Goal: Task Accomplishment & Management: Complete application form

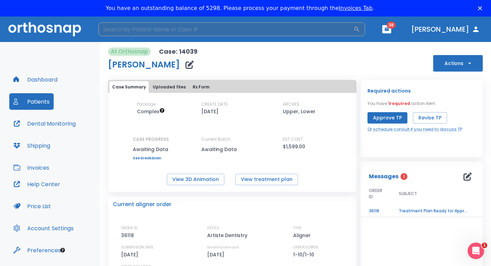
click at [126, 30] on input "search" at bounding box center [225, 29] width 255 height 14
type input "[PERSON_NAME]"
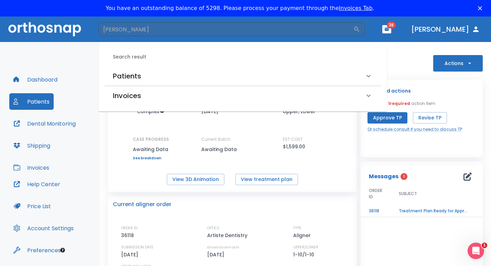
click at [112, 128] on div "Package Complex CREATE DATE 08/10/25 ARCHES Upper, Lower CASE PROGRESS Awaiting…" at bounding box center [232, 130] width 248 height 59
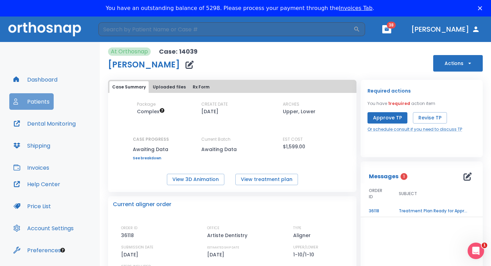
click at [41, 101] on button "Patients" at bounding box center [31, 101] width 44 height 17
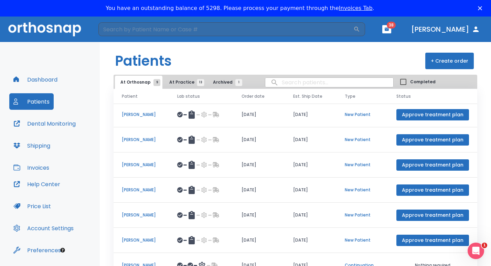
scroll to position [60, 0]
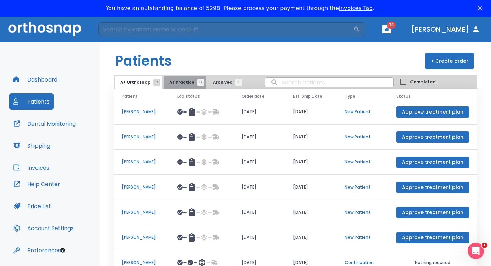
click at [182, 85] on button "At Practice 13" at bounding box center [185, 82] width 42 height 13
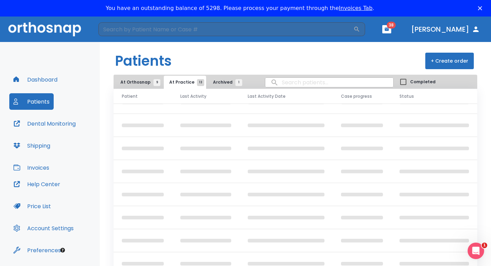
scroll to position [36, 0]
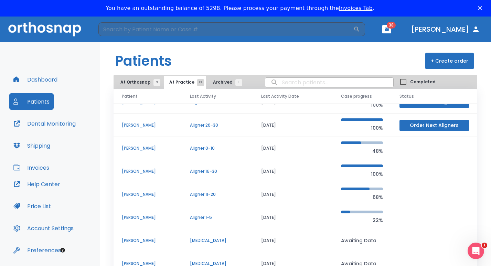
click at [141, 171] on p "[PERSON_NAME]" at bounding box center [148, 171] width 52 height 6
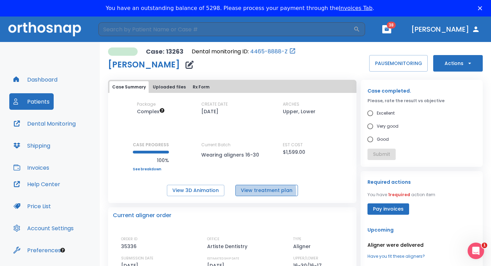
click at [253, 192] on button "View treatment plan" at bounding box center [266, 190] width 63 height 11
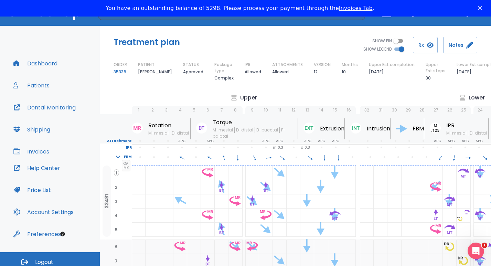
scroll to position [21, 0]
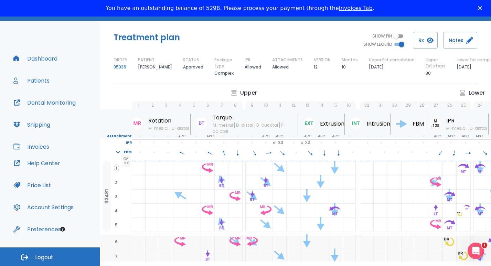
click at [478, 95] on div "32 31 30 29 28 27 26 25 24 23 22 21 20 19 18 17" at bounding box center [468, 101] width 231 height 15
drag, startPoint x: 489, startPoint y: 114, endPoint x: 340, endPoint y: 93, distance: 150.5
click at [340, 93] on div "Upper" at bounding box center [244, 93] width 224 height 8
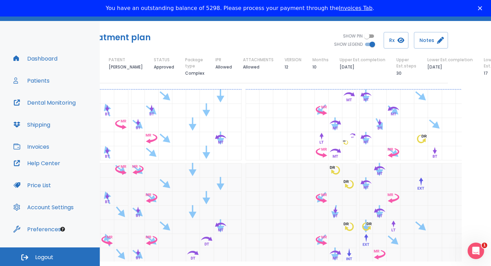
scroll to position [0, 31]
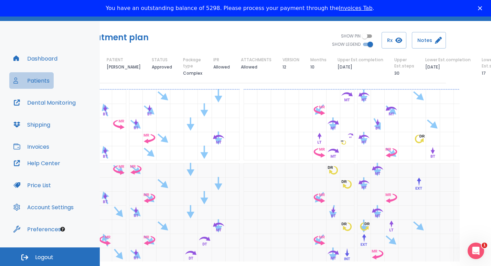
click at [46, 81] on button "Patients" at bounding box center [31, 80] width 44 height 17
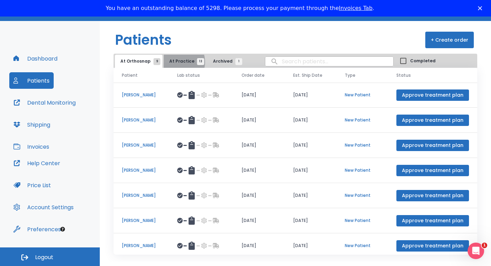
click at [175, 62] on span "At Practice 13" at bounding box center [184, 61] width 31 height 6
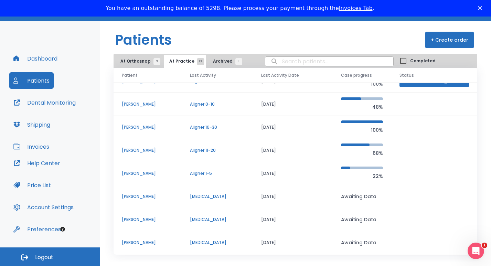
scroll to position [46, 0]
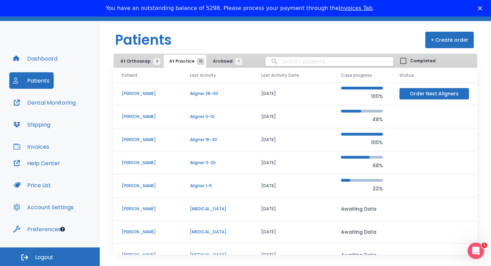
click at [142, 140] on p "[PERSON_NAME]" at bounding box center [148, 140] width 52 height 6
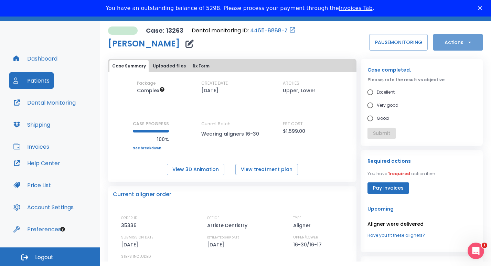
click at [466, 42] on icon "button" at bounding box center [469, 42] width 7 height 7
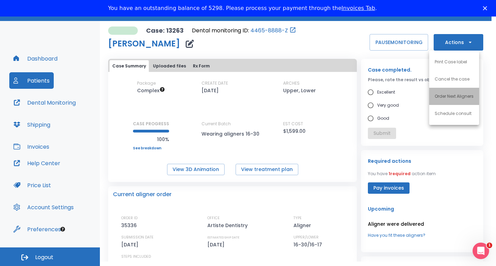
click at [449, 97] on p "Order Next Aligners" at bounding box center [453, 96] width 39 height 6
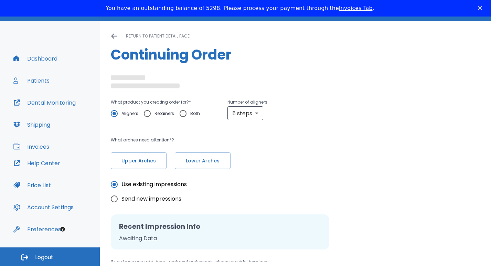
radio input "false"
radio input "true"
type textarea "Never send me a 5-step batch- Always at least 10 - [PERSON_NAME]"
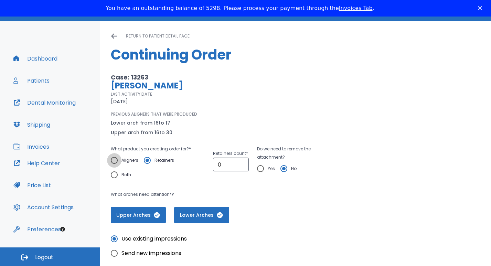
click at [113, 158] on input "Aligners" at bounding box center [114, 160] width 14 height 14
radio input "true"
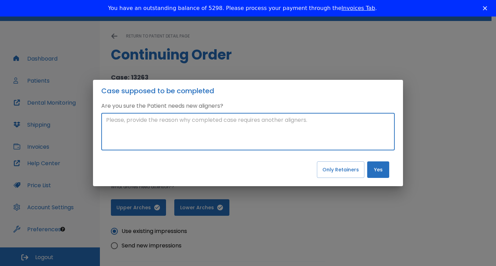
click at [124, 126] on textarea at bounding box center [248, 132] width 284 height 32
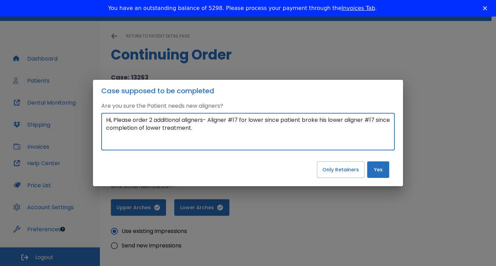
click at [184, 121] on textarea "Hi, Please order 2 additional aligners- Aligner #17 for lower since patient bro…" at bounding box center [248, 132] width 284 height 32
click at [283, 121] on textarea "Hi, Please order 2 additional lower aligners- Aligner #17 for lower since patie…" at bounding box center [248, 132] width 284 height 32
click at [156, 119] on textarea "Hi, Please order 2 additional lower aligners- Aligner #17-since patient broke h…" at bounding box center [248, 132] width 284 height 32
click at [209, 129] on textarea "Hi, Please order 2 (two) additional lower aligners- Aligner #17-since patient b…" at bounding box center [248, 132] width 284 height 32
drag, startPoint x: 209, startPoint y: 129, endPoint x: 102, endPoint y: 117, distance: 107.3
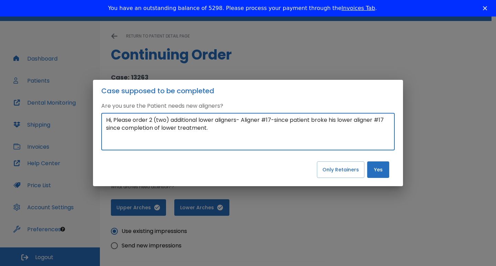
click at [102, 117] on div "Hi, Please order 2 (two) additional lower aligners- Aligner #17-since patient b…" at bounding box center [247, 132] width 293 height 38
click at [223, 136] on textarea "Hi, Please order 2 (two) additional lower aligners- Aligner #17-since patient b…" at bounding box center [248, 132] width 284 height 32
click at [149, 119] on textarea "Hi, Please order 2 (two) additional lower aligners- Aligner #17-since patient b…" at bounding box center [248, 132] width 284 height 32
click at [191, 120] on textarea "Hi, Please order 1 (one) 2 (two) additional lower aligners- Aligner #17-since p…" at bounding box center [248, 132] width 284 height 32
click at [237, 120] on textarea "Hi, Please order 1 (one) additional lower aligners- Aligner #17-since patient b…" at bounding box center [248, 132] width 284 height 32
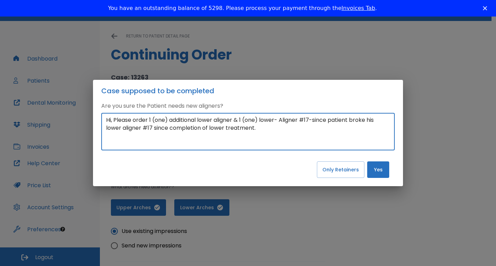
click at [236, 120] on textarea "Hi, Please order 1 (one) additional lower aligner & 1 (one) lower- Aligner #17-…" at bounding box center [248, 132] width 284 height 32
click at [316, 119] on textarea "Hi, Please order 1 (one) additional lower aligner (lower Aligner #17) & 1 (one)…" at bounding box center [248, 132] width 284 height 32
click at [330, 118] on textarea "Hi, Please order 1 (one) additional lower aligner (lower Aligner #17) & 1 (one)…" at bounding box center [248, 132] width 284 height 32
click at [307, 130] on textarea "Hi, Please order 1 (one) additional lower aligner (lower Aligner #17) & 1 (one)…" at bounding box center [248, 132] width 284 height 32
drag, startPoint x: 307, startPoint y: 130, endPoint x: 104, endPoint y: 117, distance: 203.2
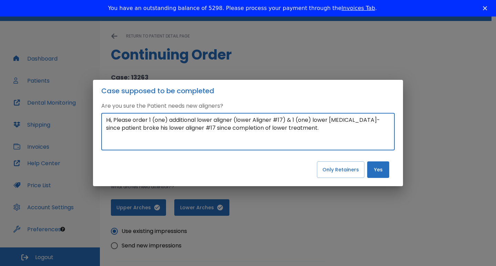
click at [104, 117] on div "Hi, Please order 1 (one) additional lower aligner (lower Aligner #17) & 1 (one)…" at bounding box center [247, 132] width 293 height 38
type textarea "Hi, Please order 1 (one) additional lower aligner (lower Aligner #17) & 1 (one)…"
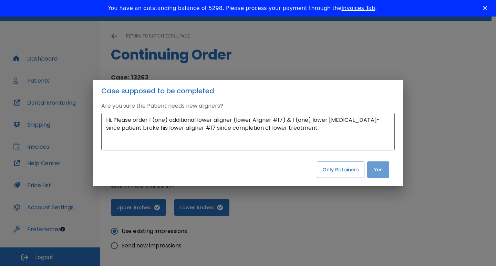
click at [381, 168] on button "Yes" at bounding box center [378, 169] width 22 height 17
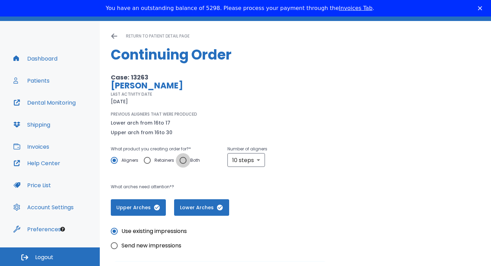
click at [183, 160] on input "Both" at bounding box center [183, 160] width 14 height 14
radio input "true"
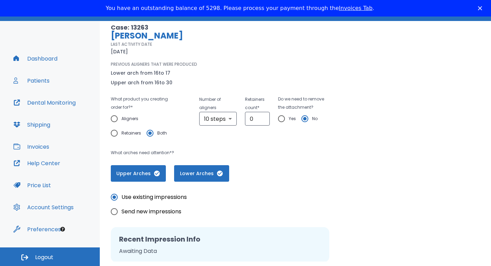
scroll to position [51, 0]
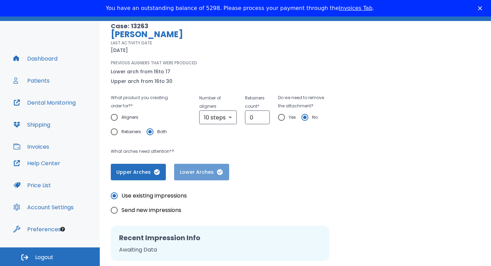
click at [195, 172] on span "Lower Arches" at bounding box center [201, 172] width 41 height 7
click at [205, 173] on span "Lower Arches" at bounding box center [201, 172] width 41 height 7
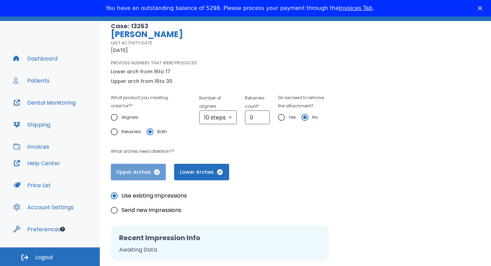
click at [138, 173] on span "Upper Arches" at bounding box center [138, 172] width 41 height 7
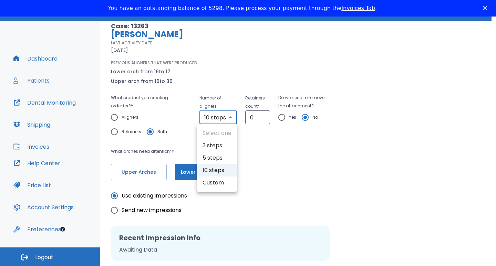
click at [227, 117] on body "​ 38 [PERSON_NAME] Dashboard Patients Dental Monitoring Shipping Invoices Help …" at bounding box center [248, 129] width 496 height 266
click at [298, 172] on div at bounding box center [248, 133] width 496 height 266
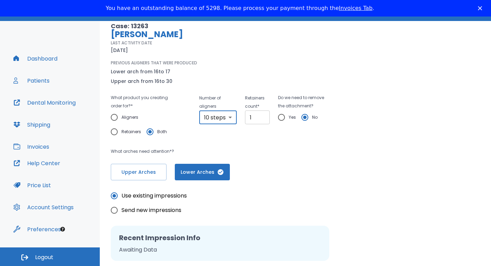
type input "1"
click at [261, 115] on input "1" at bounding box center [257, 117] width 25 height 14
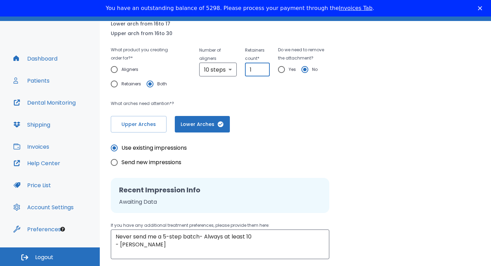
scroll to position [103, 0]
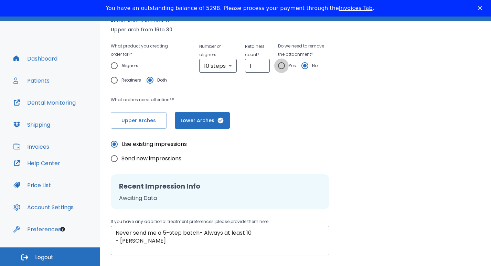
click at [280, 66] on input "Yes" at bounding box center [281, 66] width 14 height 14
radio input "true"
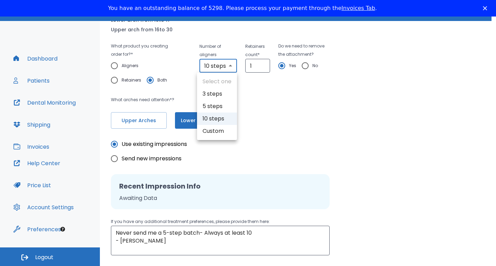
click at [230, 66] on body "​ 38 [PERSON_NAME] Dashboard Patients Dental Monitoring Shipping Invoices Help …" at bounding box center [248, 129] width 496 height 266
click at [210, 129] on li "Custom" at bounding box center [217, 131] width 40 height 12
type input "custom"
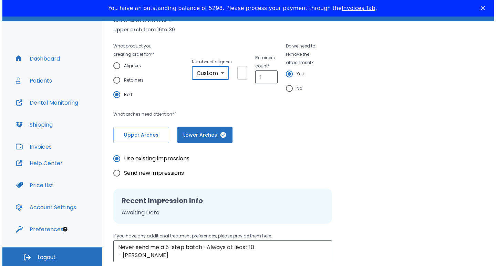
scroll to position [0, 2]
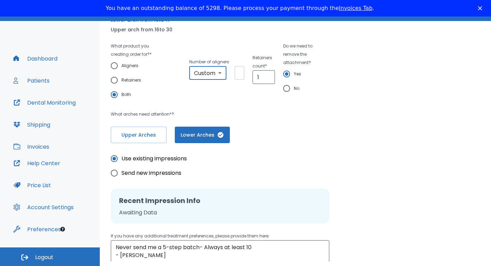
click at [241, 71] on input "2" at bounding box center [240, 73] width 10 height 14
click at [241, 74] on input "1" at bounding box center [240, 73] width 10 height 14
click at [236, 74] on input "1" at bounding box center [240, 73] width 10 height 14
click at [240, 70] on input "2" at bounding box center [240, 73] width 10 height 14
click at [241, 74] on input "1" at bounding box center [240, 73] width 10 height 14
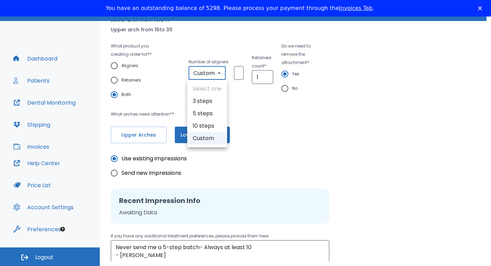
scroll to position [0, 0]
click at [217, 75] on body "​ 38 [PERSON_NAME] Dashboard Patients Dental Monitoring Shipping Invoices Help …" at bounding box center [248, 129] width 496 height 266
click at [217, 75] on div at bounding box center [248, 133] width 496 height 266
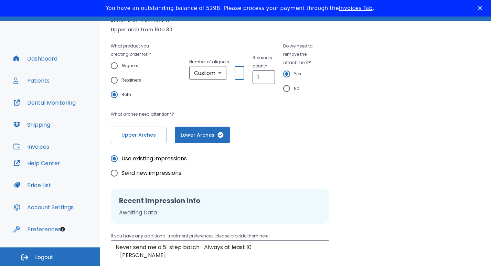
click at [237, 74] on input "1" at bounding box center [240, 73] width 10 height 14
type input "12"
click at [242, 72] on input "12" at bounding box center [240, 73] width 10 height 14
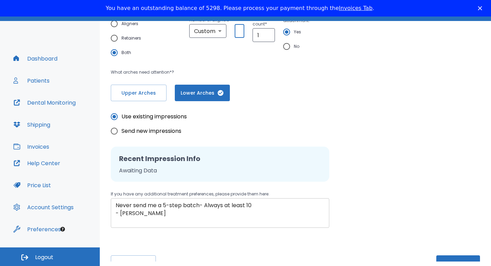
scroll to position [0, 0]
click at [257, 207] on textarea "Never send me a 5-step batch- Always at least 10 - [PERSON_NAME]" at bounding box center [220, 213] width 209 height 24
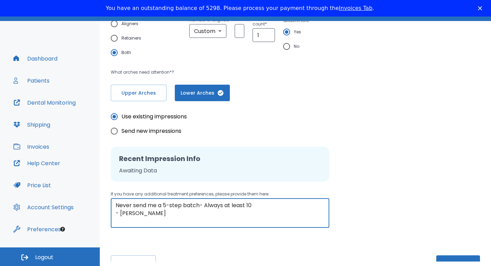
drag, startPoint x: 257, startPoint y: 207, endPoint x: 113, endPoint y: 200, distance: 144.7
click at [113, 200] on div "Never send me a 5-step batch- Always at least 10 - [PERSON_NAME] x ​" at bounding box center [220, 213] width 219 height 30
paste textarea "Hi, Please order 1 (one) additional lower aligner (lower Aligner #17) & 1 (one)…"
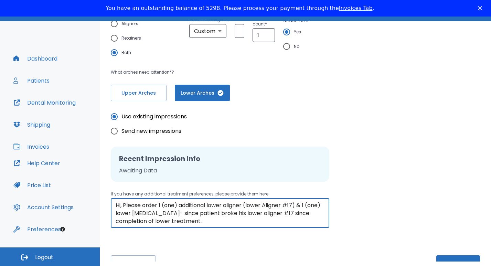
scroll to position [0, 0]
click at [294, 204] on textarea "Hi, Please order 1 (one) additional lower aligner (lower Aligner #17) & 1 (one)…" at bounding box center [220, 213] width 209 height 24
click at [245, 212] on textarea "Hi, Please order 1 (one) additional lower aligner (lower Aligner #17 without re…" at bounding box center [220, 213] width 209 height 24
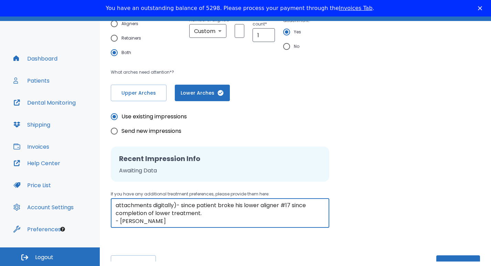
click at [169, 222] on textarea "Hi, Please order 1 (one) additional lower aligner (lower Aligner #17 without re…" at bounding box center [220, 213] width 209 height 24
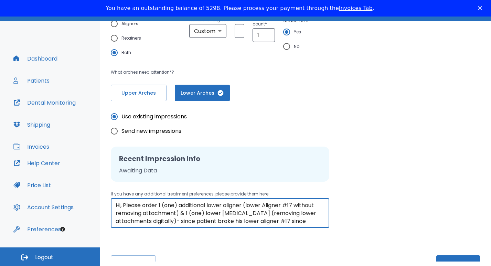
drag, startPoint x: 169, startPoint y: 222, endPoint x: 106, endPoint y: 203, distance: 66.3
click at [106, 203] on div "Please, wait until data(files) saving will have finished return to patient deta…" at bounding box center [295, 79] width 391 height 407
click at [316, 221] on textarea "Hi, Please order 1 (one) additional lower aligner (lower Aligner #17 without re…" at bounding box center [220, 213] width 209 height 24
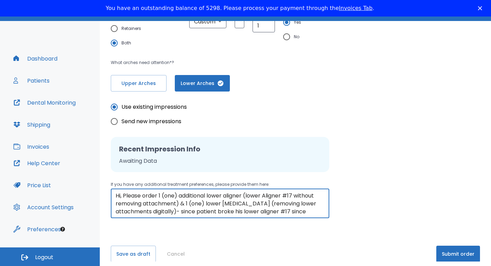
click at [116, 195] on textarea "Hi, Please order 1 (one) additional lower aligner (lower Aligner #17 without re…" at bounding box center [220, 204] width 209 height 24
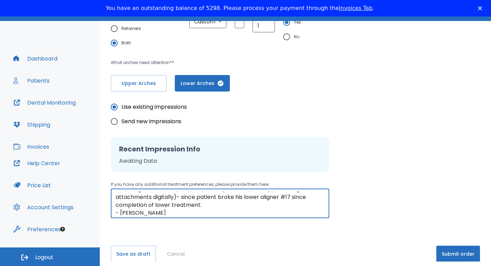
scroll to position [16, 0]
click at [211, 206] on textarea "Hi, Please order 1 (one) additional lower aligner (lower Aligner #17 without re…" at bounding box center [220, 204] width 209 height 24
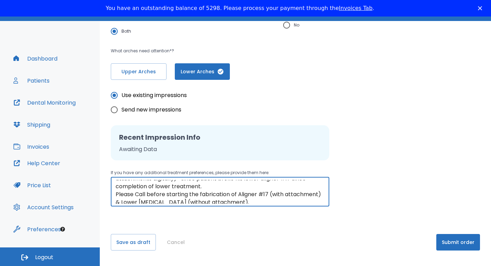
scroll to position [32, 0]
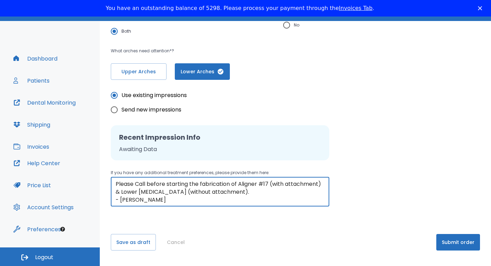
type textarea "Hi, Please order 1 (one) additional lower aligner (lower Aligner #17 without re…"
click at [115, 183] on div "Hi, Please order 1 (one) additional lower aligner (lower Aligner #17 without re…" at bounding box center [220, 192] width 219 height 30
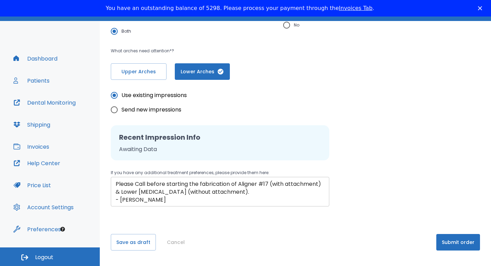
drag, startPoint x: 115, startPoint y: 183, endPoint x: 187, endPoint y: 191, distance: 72.4
click at [187, 191] on div "Hi, Please order 1 (one) additional lower aligner (lower Aligner #17 without re…" at bounding box center [220, 192] width 219 height 30
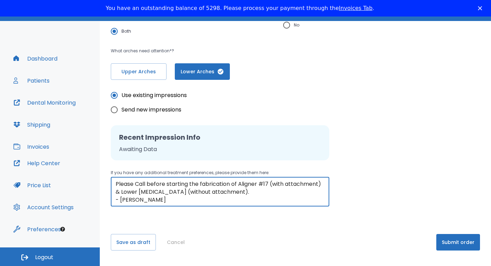
click at [117, 183] on textarea "Hi, Please order 1 (one) additional lower aligner (lower Aligner #17 without re…" at bounding box center [220, 192] width 209 height 24
drag, startPoint x: 117, startPoint y: 183, endPoint x: 267, endPoint y: 193, distance: 151.1
click at [269, 193] on textarea "Hi, Please order 1 (one) additional lower aligner (lower Aligner #17 without re…" at bounding box center [220, 192] width 209 height 24
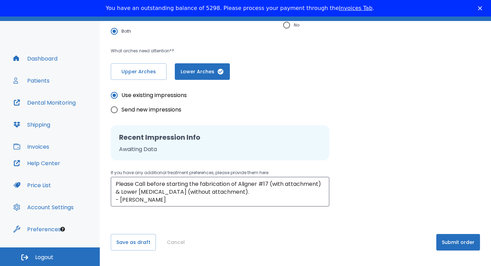
click at [254, 222] on div "Please, wait until data(files) saving will have finished return to patient deta…" at bounding box center [295, 58] width 391 height 407
click at [456, 241] on button "Submit order" at bounding box center [458, 242] width 44 height 17
